Goal: Navigation & Orientation: Find specific page/section

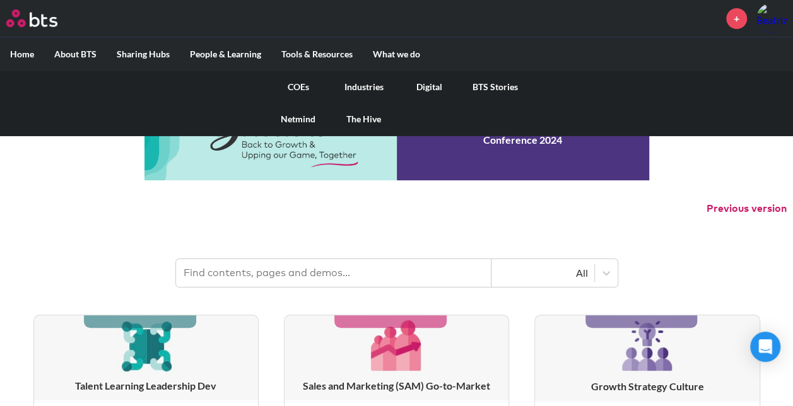
click at [302, 85] on link "COEs" at bounding box center [299, 87] width 66 height 33
